Goal: Information Seeking & Learning: Learn about a topic

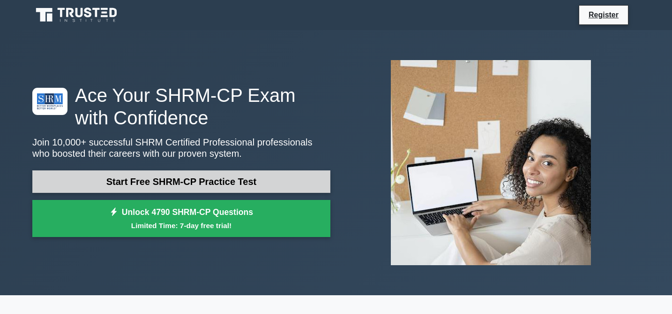
click at [244, 186] on link "Start Free SHRM-CP Practice Test" at bounding box center [181, 181] width 298 height 23
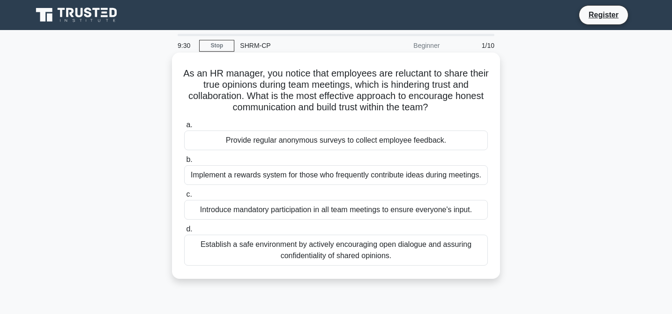
click at [311, 244] on div "Establish a safe environment by actively encouraging open dialogue and assuring…" at bounding box center [336, 249] width 304 height 31
click at [184, 232] on input "d. Establish a safe environment by actively encouraging open dialogue and assur…" at bounding box center [184, 229] width 0 height 6
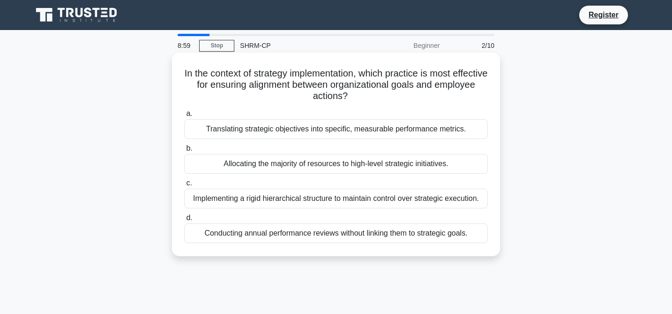
click at [341, 134] on div "Translating strategic objectives into specific, measurable performance metrics." at bounding box center [336, 129] width 304 height 20
click at [184, 117] on input "a. Translating strategic objectives into specific, measurable performance metri…" at bounding box center [184, 114] width 0 height 6
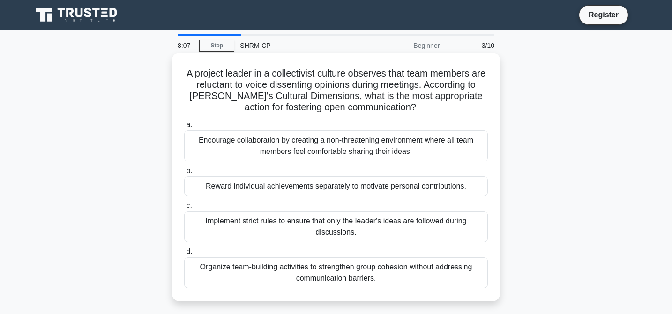
click at [231, 154] on div "Encourage collaboration by creating a non-threatening environment where all tea…" at bounding box center [336, 145] width 304 height 31
click at [184, 128] on input "a. Encourage collaboration by creating a non-threatening environment where all …" at bounding box center [184, 125] width 0 height 6
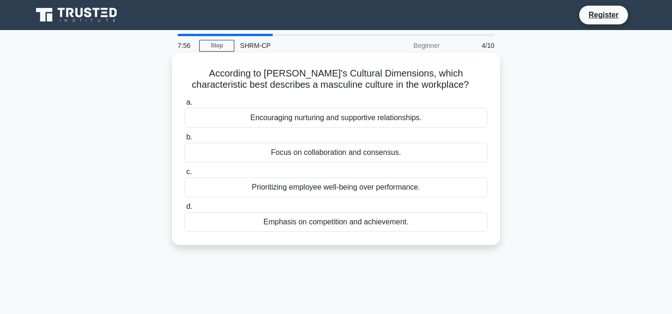
click at [233, 227] on div "Emphasis on competition and achievement." at bounding box center [336, 222] width 304 height 20
click at [184, 210] on input "d. Emphasis on competition and achievement." at bounding box center [184, 207] width 0 height 6
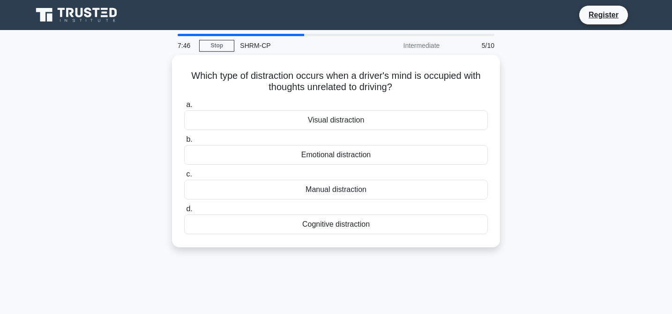
click at [233, 227] on div "Cognitive distraction" at bounding box center [336, 224] width 304 height 20
click at [184, 212] on input "d. Cognitive distraction" at bounding box center [184, 209] width 0 height 6
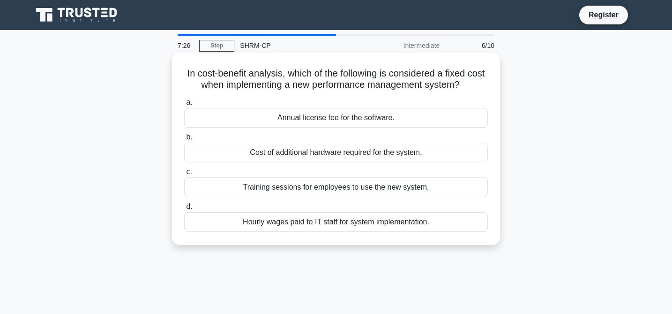
click at [254, 123] on div "Annual license fee for the software." at bounding box center [336, 118] width 304 height 20
click at [184, 106] on input "a. Annual license fee for the software." at bounding box center [184, 102] width 0 height 6
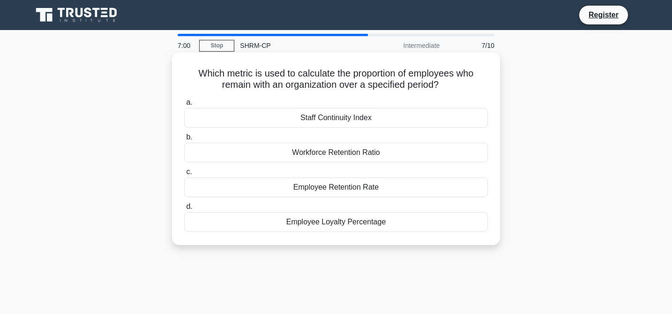
click at [254, 155] on div "Workforce Retention Ratio" at bounding box center [336, 153] width 304 height 20
click at [184, 140] on input "b. Workforce Retention Ratio" at bounding box center [184, 137] width 0 height 6
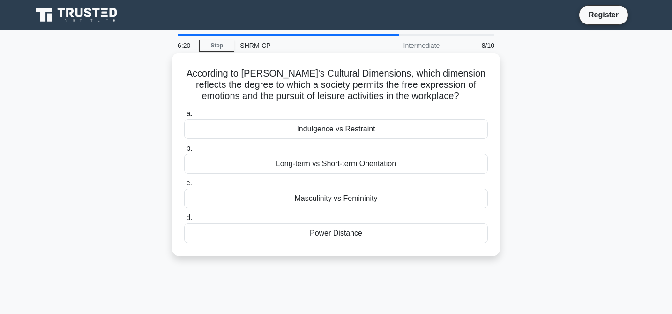
click at [258, 134] on div "Indulgence vs Restraint" at bounding box center [336, 129] width 304 height 20
click at [184, 117] on input "a. Indulgence vs Restraint" at bounding box center [184, 114] width 0 height 6
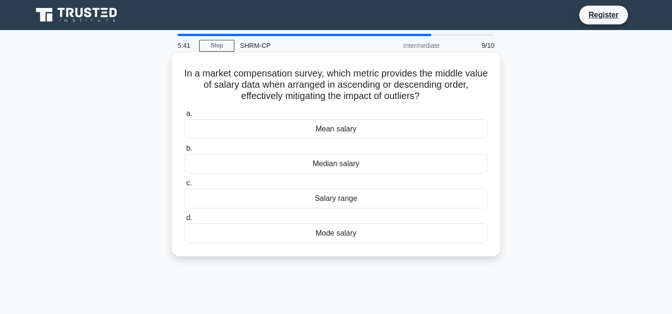
click at [377, 170] on div "Median salary" at bounding box center [336, 164] width 304 height 20
click at [184, 151] on input "b. Median salary" at bounding box center [184, 148] width 0 height 6
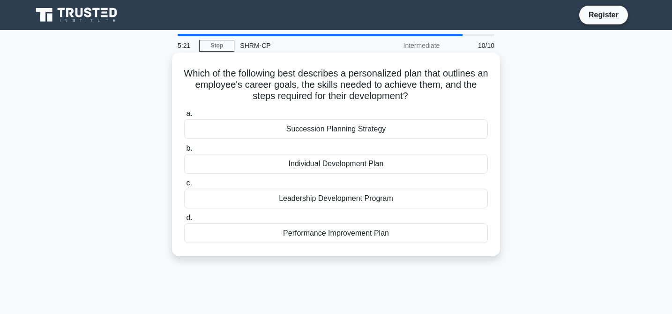
click at [285, 165] on div "Individual Development Plan" at bounding box center [336, 164] width 304 height 20
click at [184, 151] on input "b. Individual Development Plan" at bounding box center [184, 148] width 0 height 6
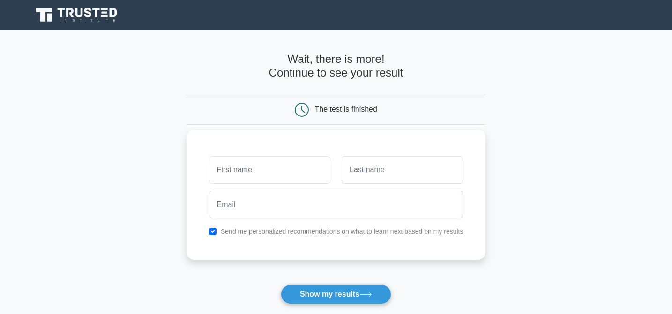
click at [285, 166] on input "text" at bounding box center [269, 169] width 121 height 27
type input "[PERSON_NAME]"
click at [394, 165] on input "text" at bounding box center [402, 169] width 121 height 27
type input "Sipaila"
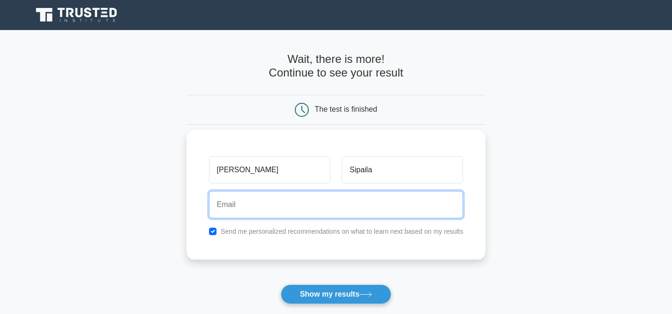
click at [345, 216] on input "email" at bounding box center [336, 204] width 255 height 27
type input "staci.sipaila@gmail.com"
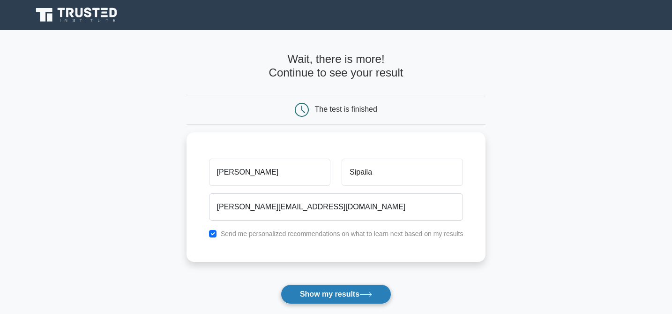
click at [351, 294] on button "Show my results" at bounding box center [336, 294] width 111 height 20
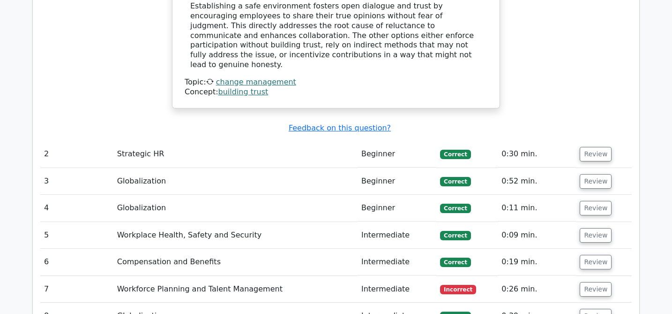
scroll to position [1066, 0]
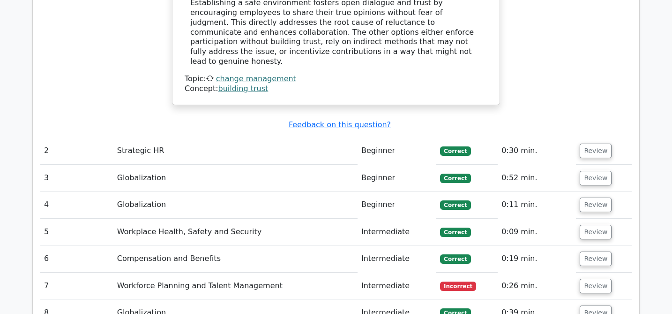
click at [384, 272] on td "Intermediate" at bounding box center [397, 285] width 79 height 27
click at [596, 279] on button "Review" at bounding box center [596, 286] width 32 height 15
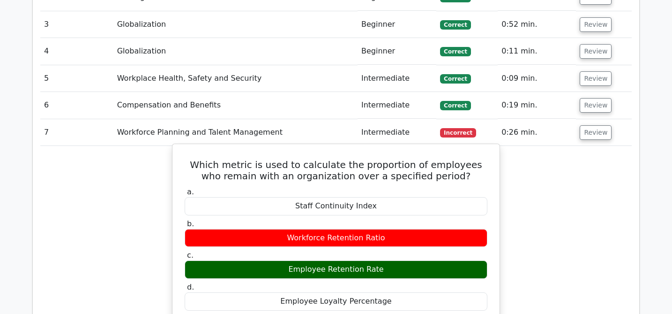
scroll to position [1219, 0]
